Goal: Task Accomplishment & Management: Manage account settings

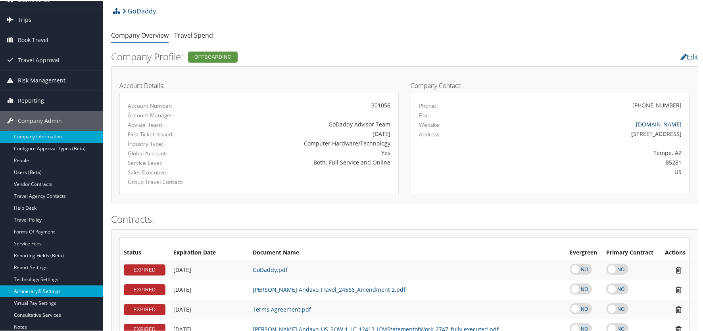
scroll to position [40, 0]
drag, startPoint x: 433, startPoint y: 28, endPoint x: 545, endPoint y: 2, distance: 115.7
click at [433, 28] on ul "Company Overview Travel Spend" at bounding box center [404, 34] width 587 height 14
click at [461, 36] on ul "Company Overview Travel Spend" at bounding box center [404, 34] width 587 height 14
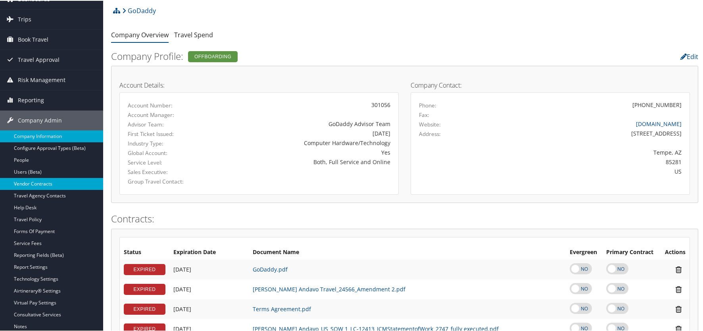
click at [38, 181] on link "Vendor Contracts" at bounding box center [51, 183] width 103 height 12
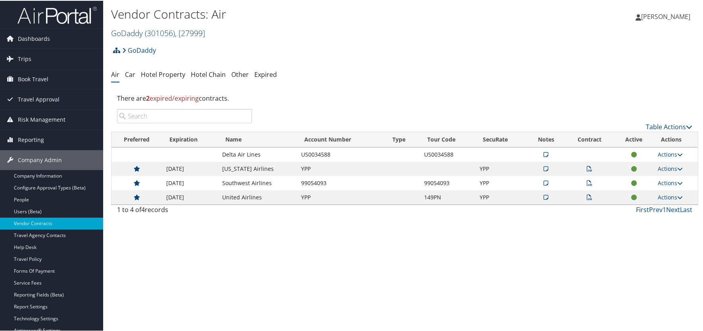
click at [163, 32] on span "( 301056 )" at bounding box center [160, 32] width 30 height 11
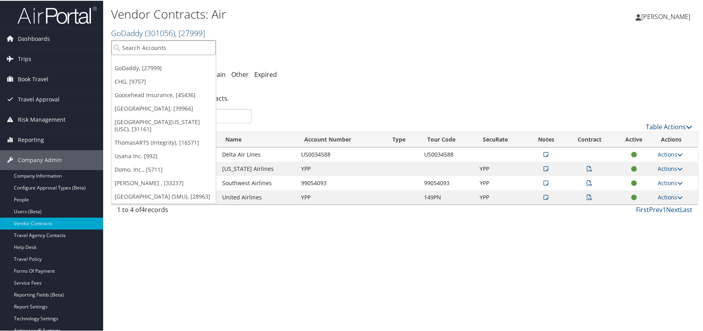
click at [154, 47] on input "search" at bounding box center [164, 47] width 104 height 15
type input "usana"
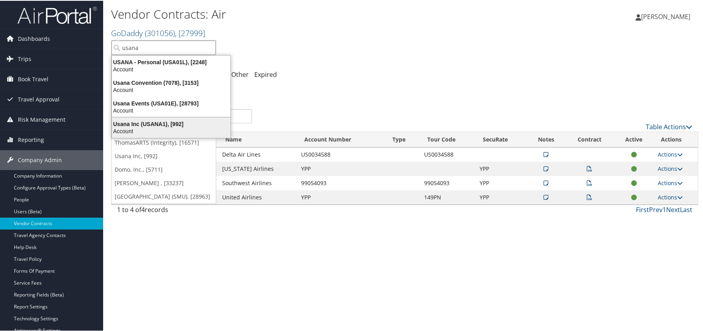
click at [153, 121] on div "Usana Inc (USANA1), [992]" at bounding box center [171, 123] width 128 height 7
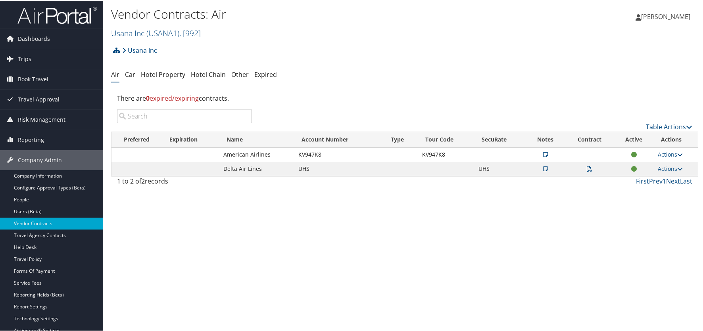
click at [543, 154] on icon at bounding box center [545, 154] width 5 height 6
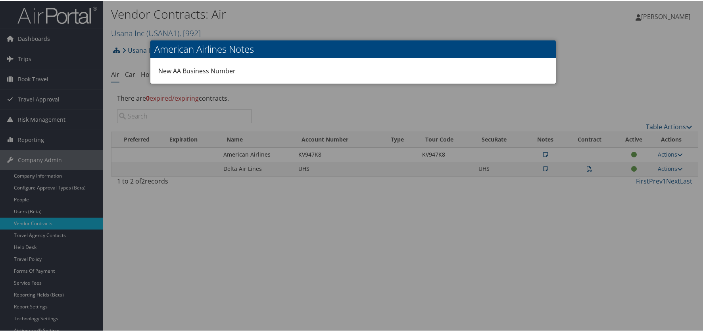
click at [410, 250] on div at bounding box center [353, 165] width 706 height 331
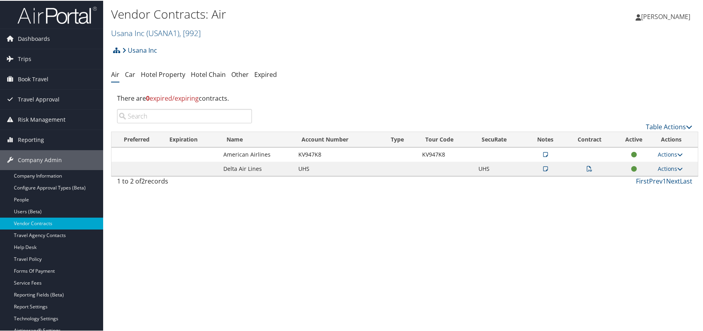
click at [539, 62] on div "Usana Inc Account Structure Usana Inc (USANA1) ACTIVE Create Child USANA - Pers…" at bounding box center [404, 52] width 587 height 21
click at [452, 246] on div "Vendor Contracts: Air Usana Inc ( USANA1 ) , [ 992 ] Usana Inc GoDaddy CHG Goos…" at bounding box center [404, 165] width 603 height 331
click at [465, 269] on div "Vendor Contracts: Air Usana Inc ( USANA1 ) , [ 992 ] Usana Inc GoDaddy CHG Goos…" at bounding box center [404, 165] width 603 height 331
drag, startPoint x: 420, startPoint y: 154, endPoint x: 444, endPoint y: 152, distance: 24.3
click at [444, 152] on td "KV947K8" at bounding box center [446, 154] width 56 height 14
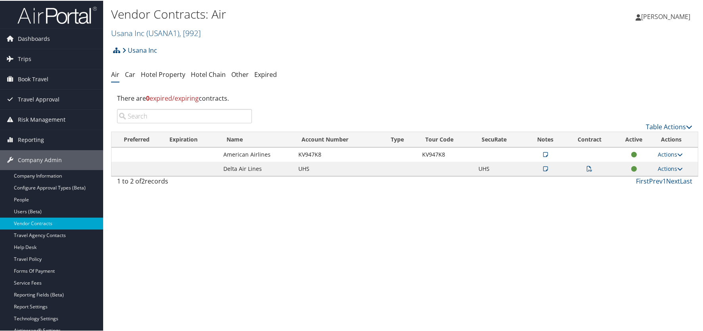
click at [473, 235] on div "Vendor Contracts: Air Usana Inc ( USANA1 ) , [ 992 ] Usana Inc GoDaddy CHG Goos…" at bounding box center [404, 165] width 603 height 331
click at [355, 236] on div "Vendor Contracts: Air Usana Inc ( USANA1 ) , [ 992 ] Usana Inc GoDaddy CHG Goos…" at bounding box center [404, 165] width 603 height 331
click at [604, 262] on div "Vendor Contracts: Air Usana Inc ( USANA1 ) , [ 992 ] Usana Inc GoDaddy CHG Goos…" at bounding box center [404, 165] width 603 height 331
click at [674, 154] on link "Actions" at bounding box center [670, 154] width 25 height 8
click at [658, 190] on link "Edit Contract" at bounding box center [651, 192] width 53 height 13
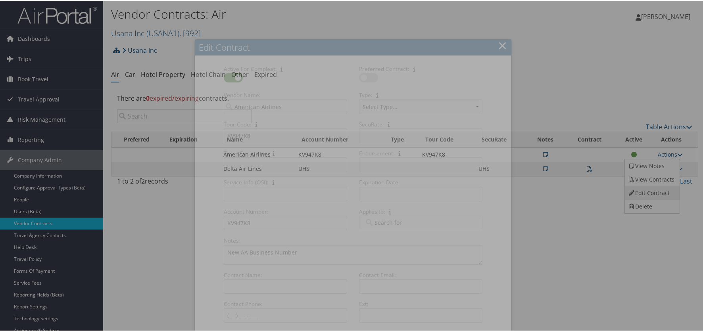
select select "[object Object]"
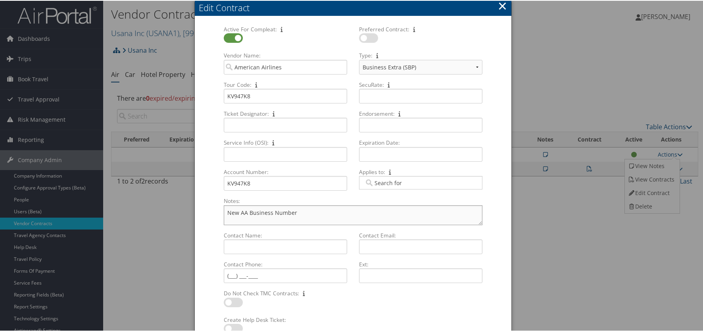
click at [323, 210] on textarea "New AA Business Number" at bounding box center [353, 215] width 259 height 20
click at [500, 5] on button "×" at bounding box center [502, 5] width 9 height 16
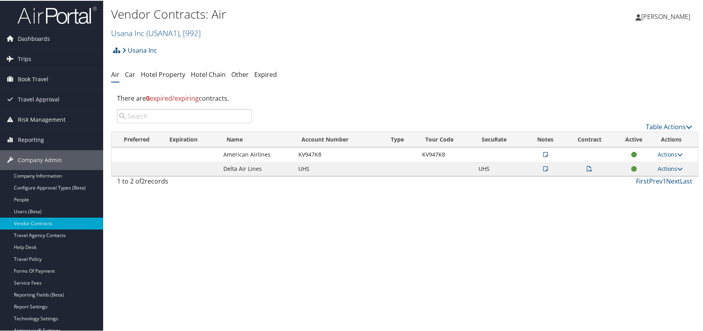
click at [510, 232] on div "Vendor Contracts: Air Usana Inc ( USANA1 ) , [ 992 ] Usana Inc GoDaddy CHG Goos…" at bounding box center [404, 165] width 603 height 331
click at [211, 275] on div "Vendor Contracts: Air Usana Inc ( USANA1 ) , [ 992 ] Usana Inc GoDaddy CHG Goos…" at bounding box center [404, 165] width 603 height 331
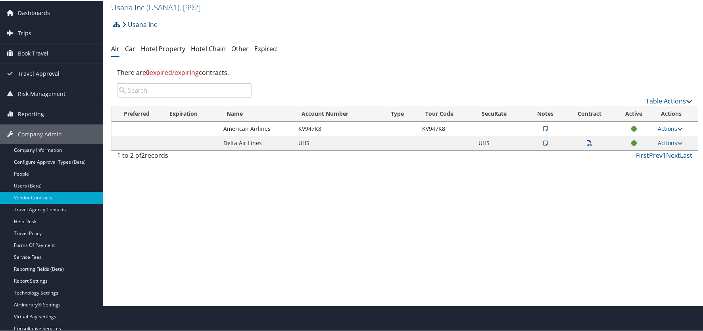
scroll to position [40, 0]
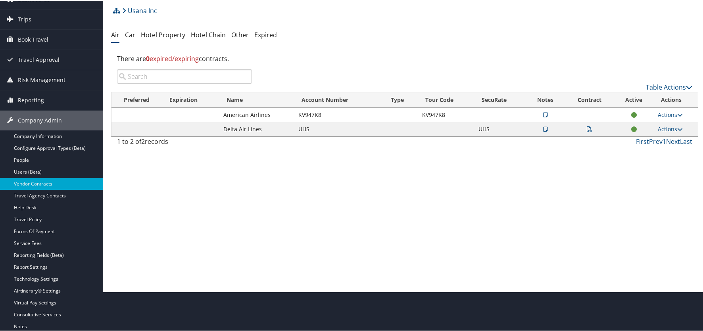
click at [417, 203] on div "Vendor Contracts: Air Usana Inc ( USANA1 ) , [ 992 ] Usana Inc GoDaddy CHG Goos…" at bounding box center [404, 125] width 603 height 331
click at [472, 244] on div "Vendor Contracts: Air Usana Inc ( USANA1 ) , [ 992 ] Usana Inc GoDaddy CHG Goos…" at bounding box center [404, 125] width 603 height 331
click at [587, 131] on icon at bounding box center [590, 129] width 6 height 6
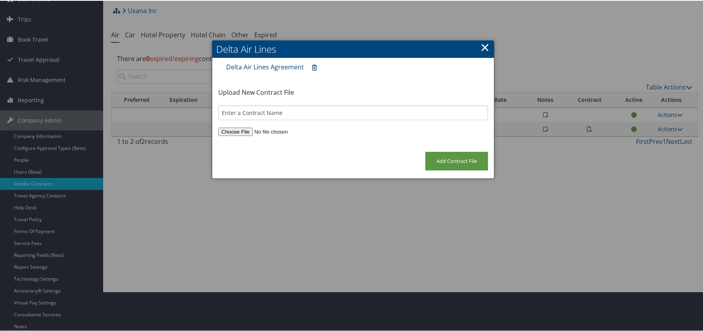
click at [528, 251] on div at bounding box center [353, 165] width 706 height 331
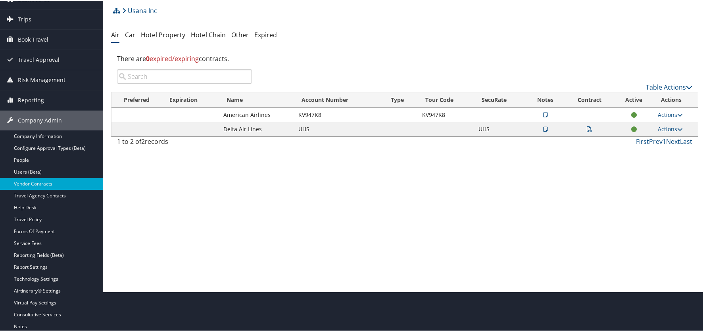
click at [397, 235] on div "Vendor Contracts: Air Usana Inc ( USANA1 ) , [ 992 ] Usana Inc GoDaddy CHG Goos…" at bounding box center [404, 125] width 603 height 331
click at [670, 116] on link "Actions" at bounding box center [670, 114] width 25 height 8
click at [665, 152] on link "Edit Contract" at bounding box center [651, 152] width 53 height 13
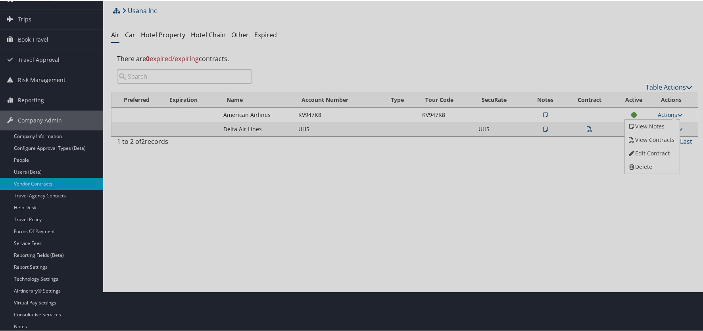
select select "[object Object]"
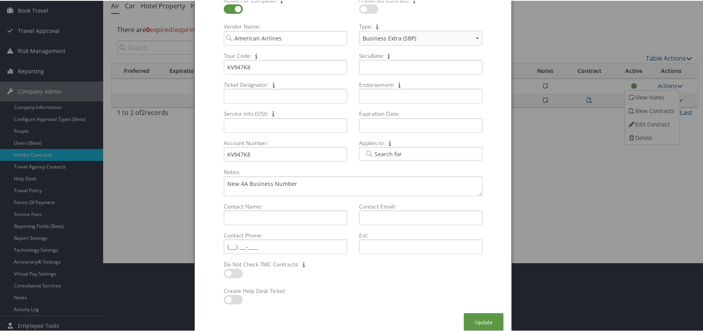
scroll to position [77, 0]
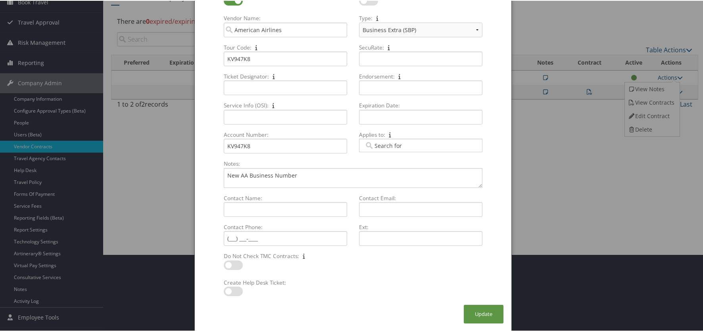
click at [537, 248] on div at bounding box center [353, 165] width 706 height 331
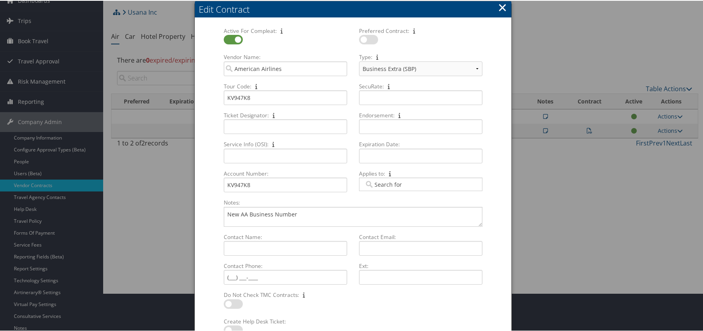
scroll to position [0, 0]
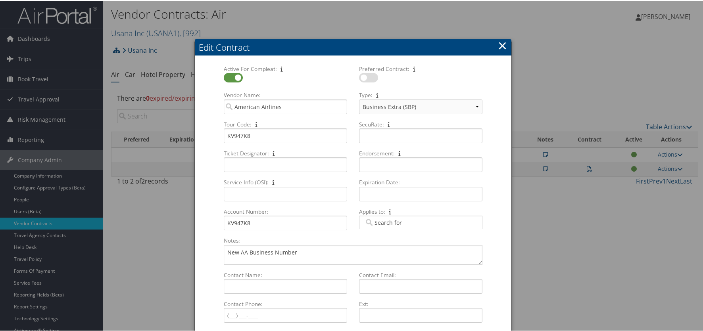
click at [501, 43] on button "×" at bounding box center [502, 45] width 9 height 16
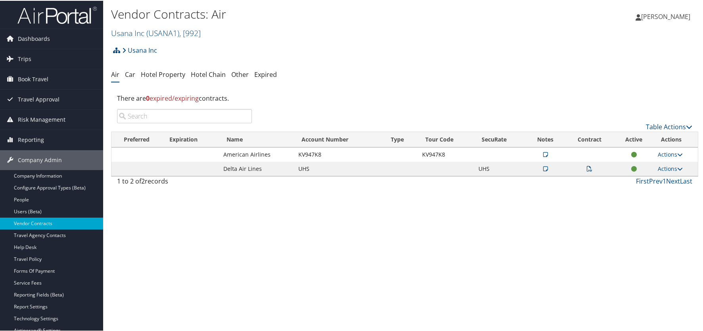
click at [505, 56] on div "Usana Inc Account Structure Usana Inc (USANA1) ACTIVE Create Child USANA - Pers…" at bounding box center [404, 52] width 587 height 21
click at [135, 49] on link "Usana Inc" at bounding box center [139, 50] width 35 height 16
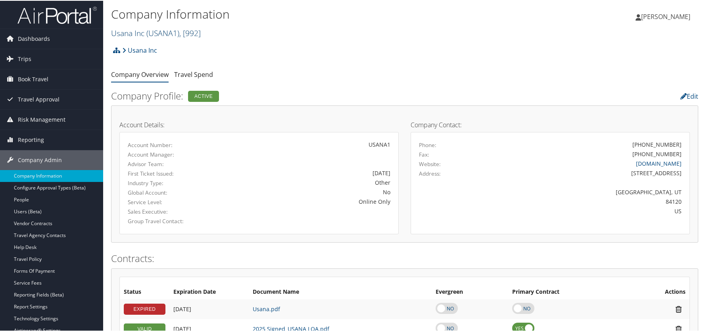
click at [134, 29] on link "Usana Inc ( USANA1 ) , [ 992 ]" at bounding box center [156, 32] width 90 height 11
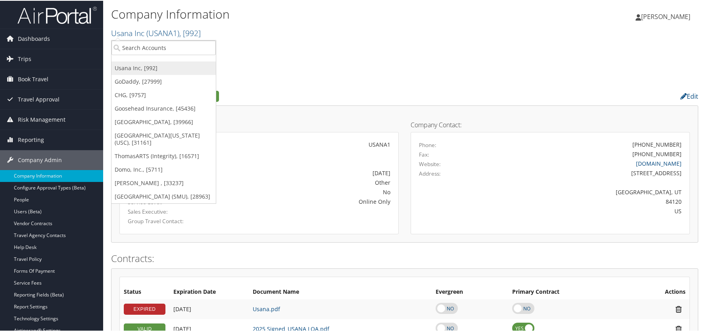
click at [133, 70] on link "Usana Inc, [992]" at bounding box center [164, 67] width 104 height 13
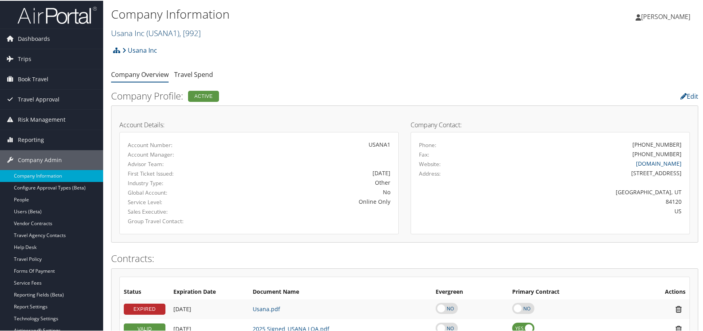
click at [143, 32] on link "Usana Inc ( USANA1 ) , [ 992 ]" at bounding box center [156, 32] width 90 height 11
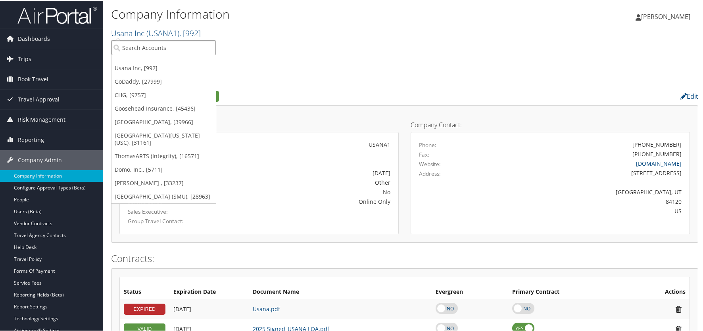
click at [146, 46] on input "search" at bounding box center [164, 47] width 104 height 15
type input "Usana"
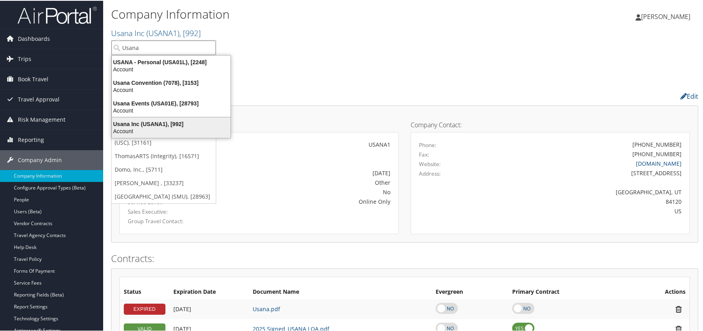
click at [146, 119] on div "Usana Inc (USANA1), [992] Account" at bounding box center [171, 127] width 116 height 18
